Goal: Understand process/instructions: Learn how to perform a task or action

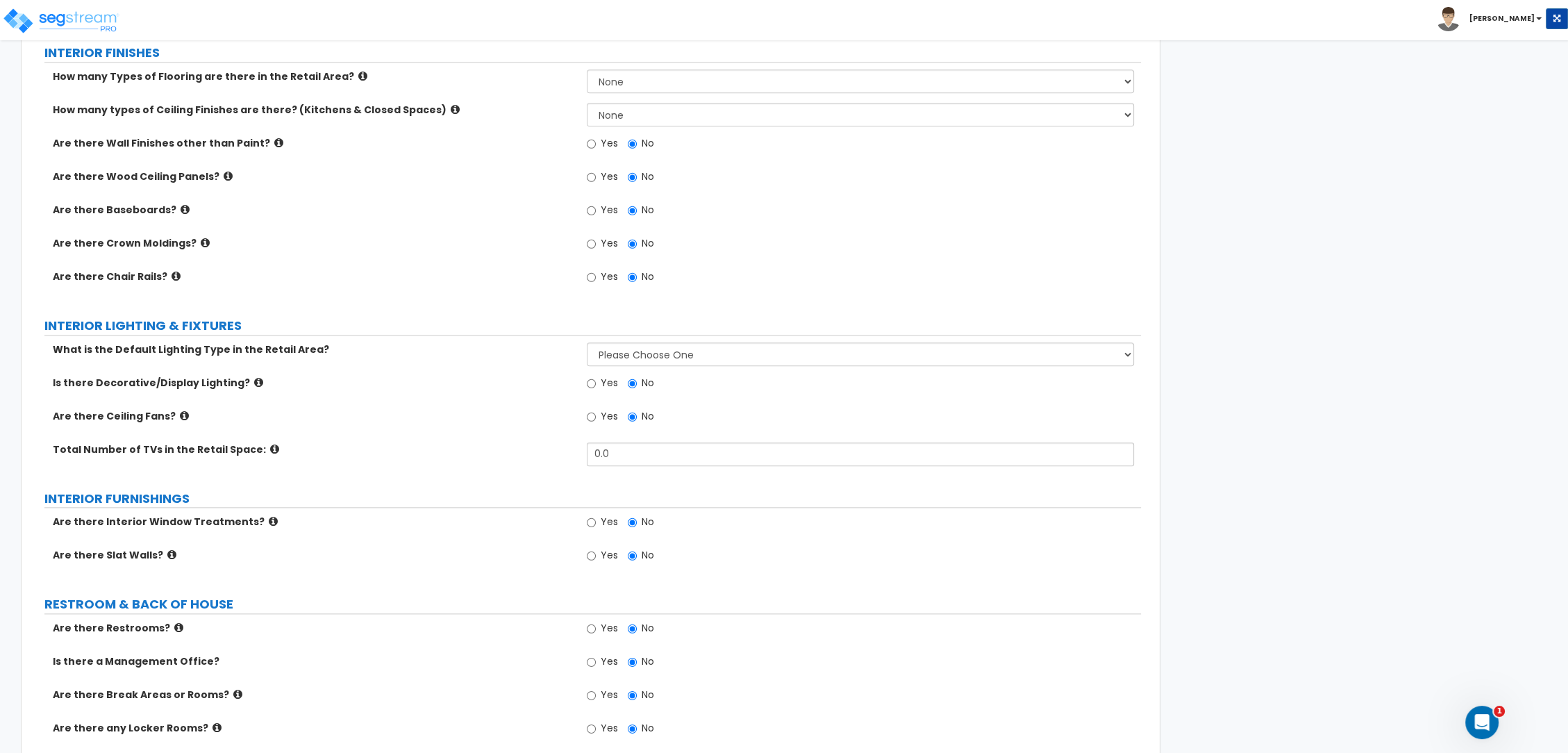
scroll to position [2162, 0]
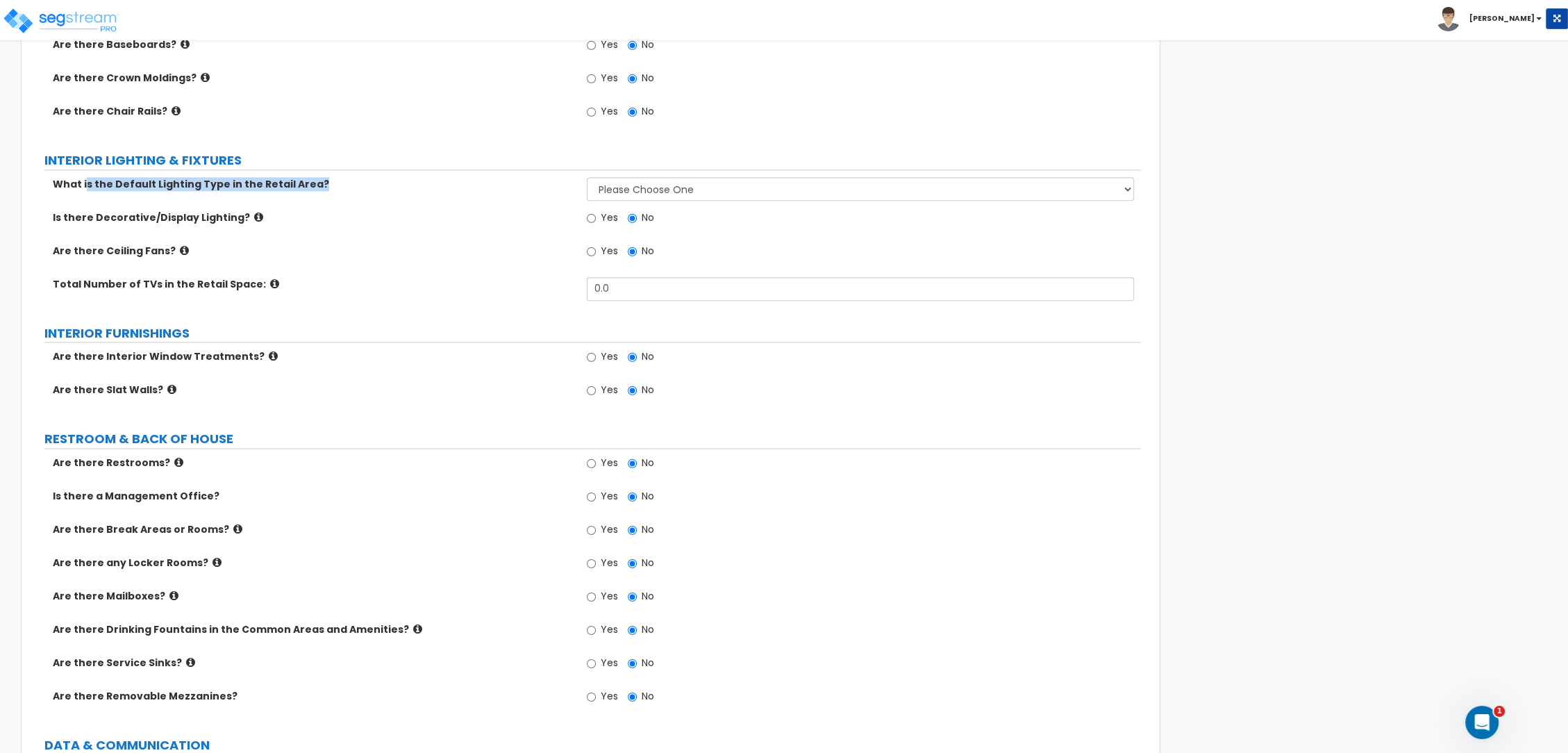
drag, startPoint x: 239, startPoint y: 185, endPoint x: 624, endPoint y: 219, distance: 386.5
click at [624, 219] on div "What is the Default Lighting Type in the Retail Area? Please Choose One High Ba…" at bounding box center [586, 244] width 1088 height 133
click at [658, 189] on select "Please Choose One High Bay LED Lighting High Bay Fluorescent Lighting" at bounding box center [861, 188] width 548 height 24
click at [667, 185] on select "Please Choose One High Bay LED Lighting High Bay Fluorescent Lighting" at bounding box center [861, 188] width 548 height 24
